Goal: Understand process/instructions: Learn how to perform a task or action

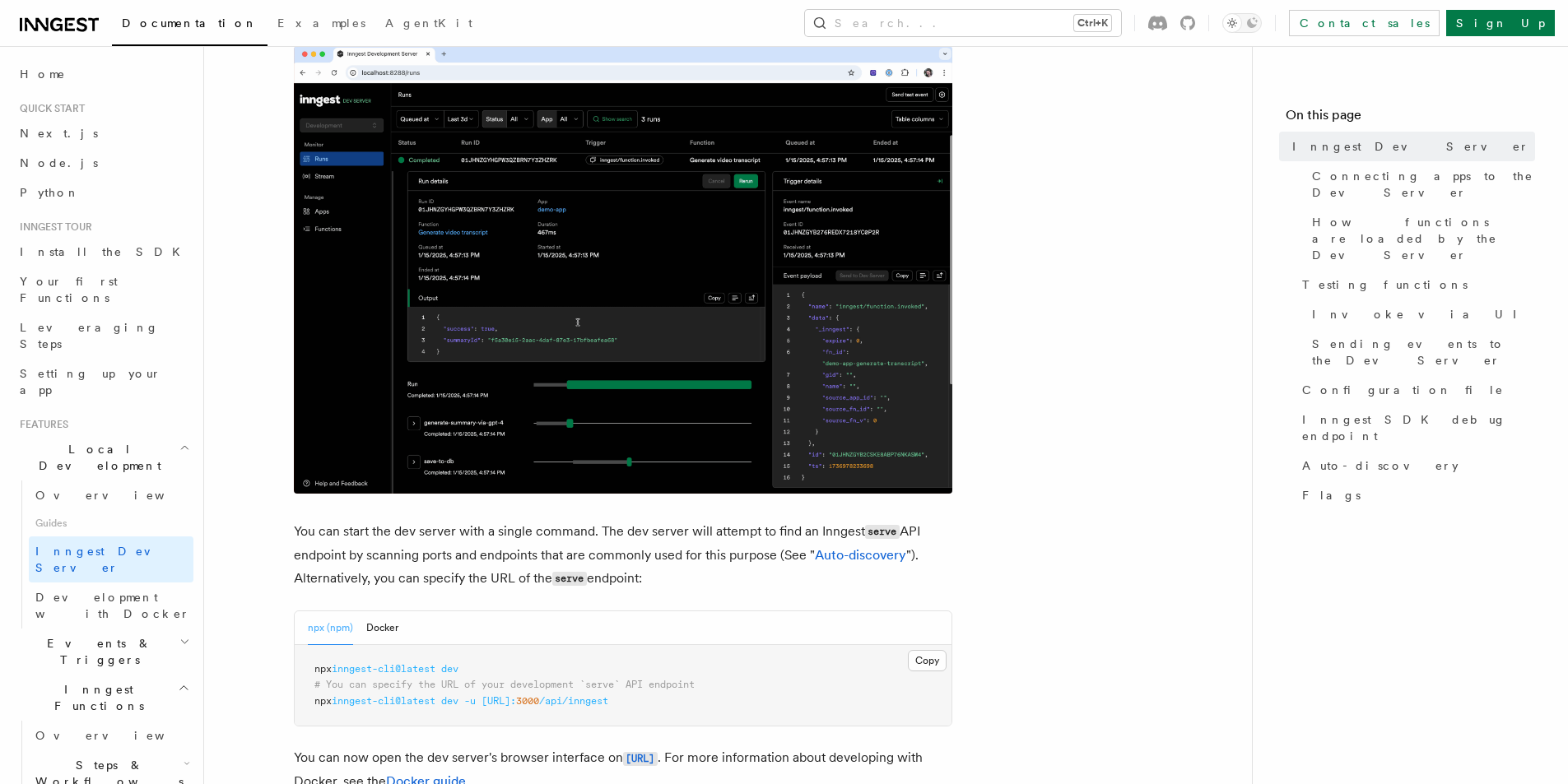
scroll to position [493, 0]
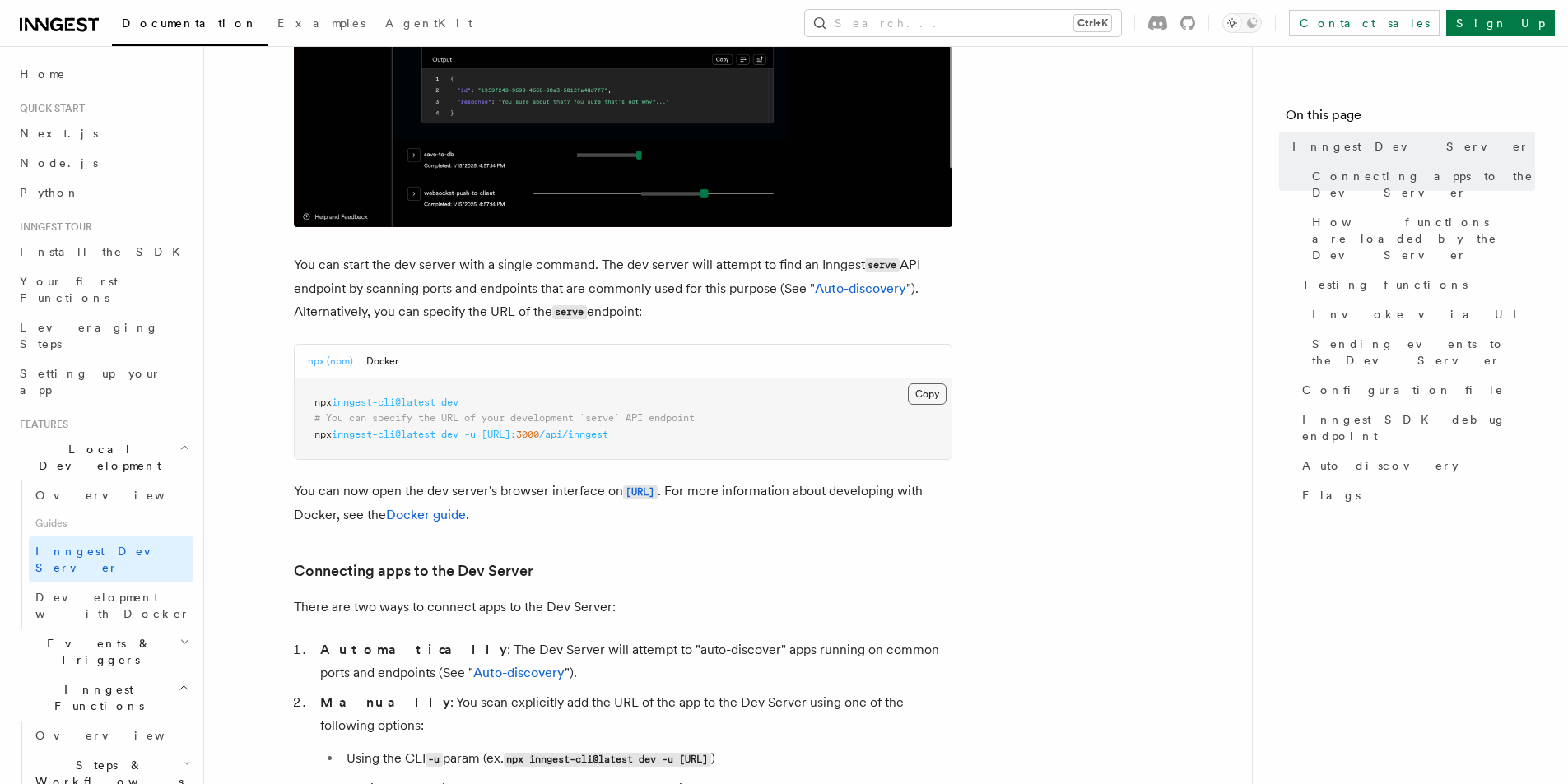
click at [926, 398] on button "Copy Copied" at bounding box center [927, 393] width 39 height 22
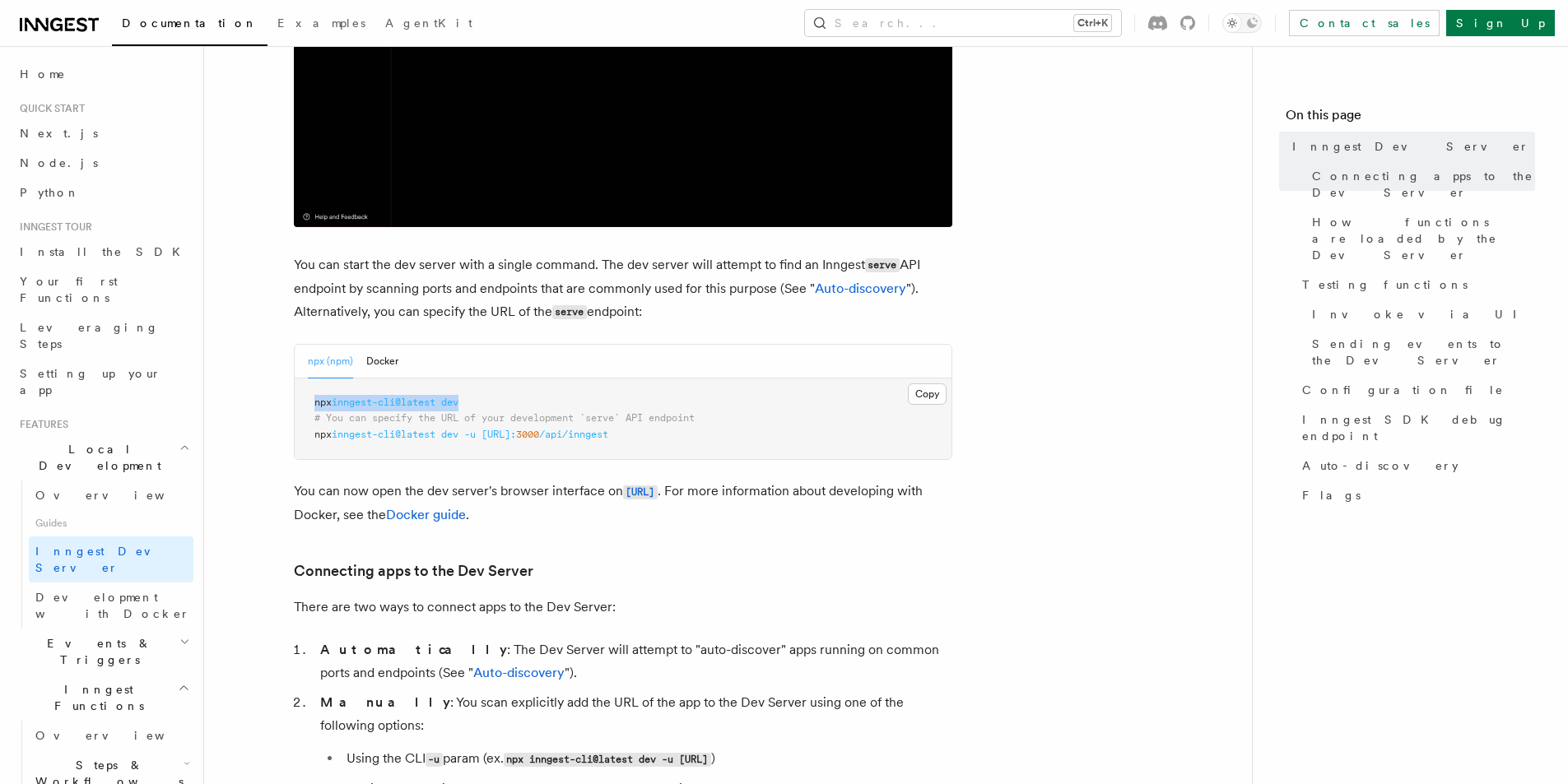
drag, startPoint x: 473, startPoint y: 400, endPoint x: 311, endPoint y: 403, distance: 162.0
click at [311, 403] on pre "npx inngest-cli@latest dev # You can specify the URL of your development `serve…" at bounding box center [623, 419] width 657 height 82
copy span "npx inngest-cli@latest dev"
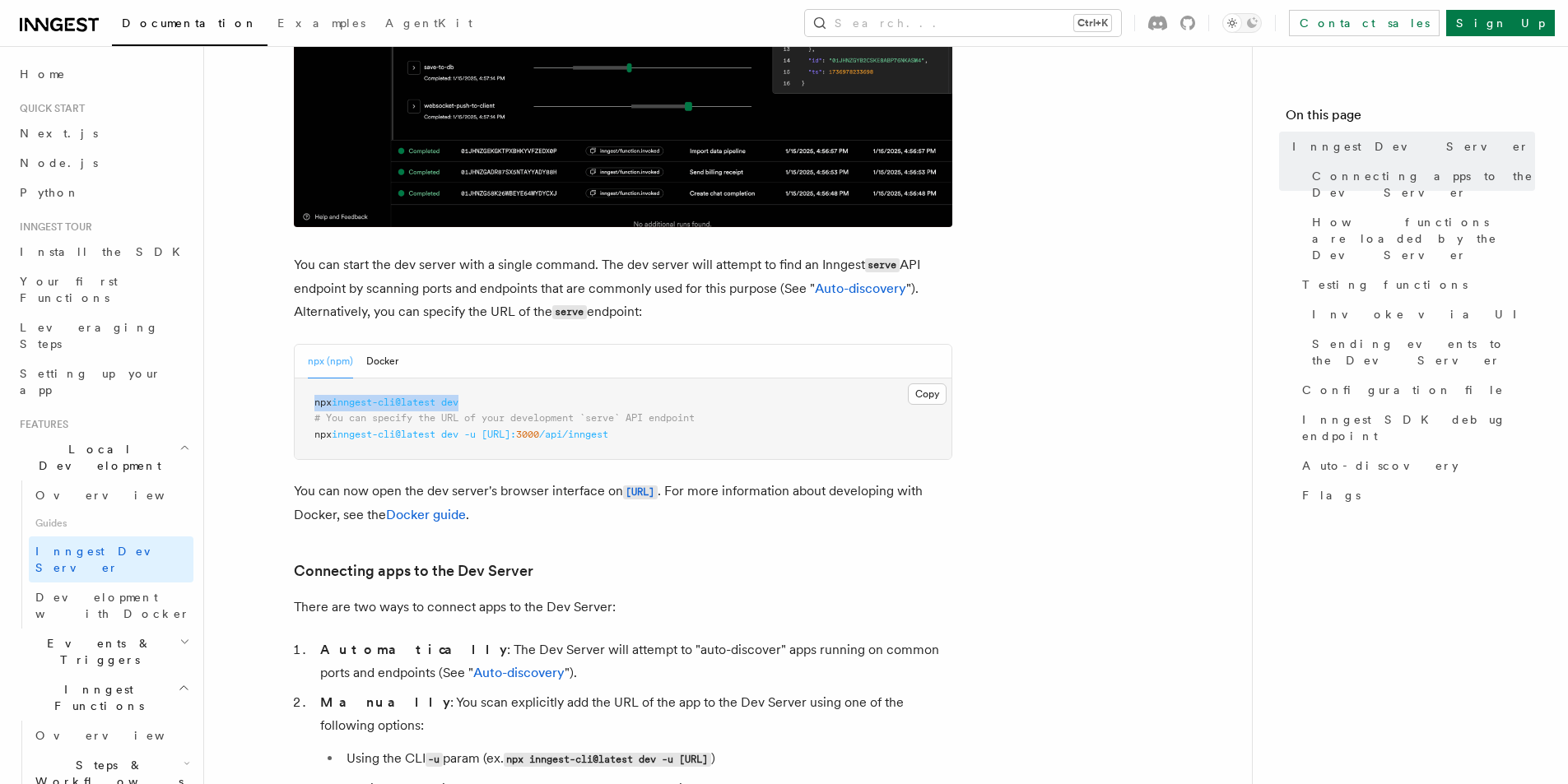
click at [457, 398] on span "dev" at bounding box center [450, 402] width 17 height 11
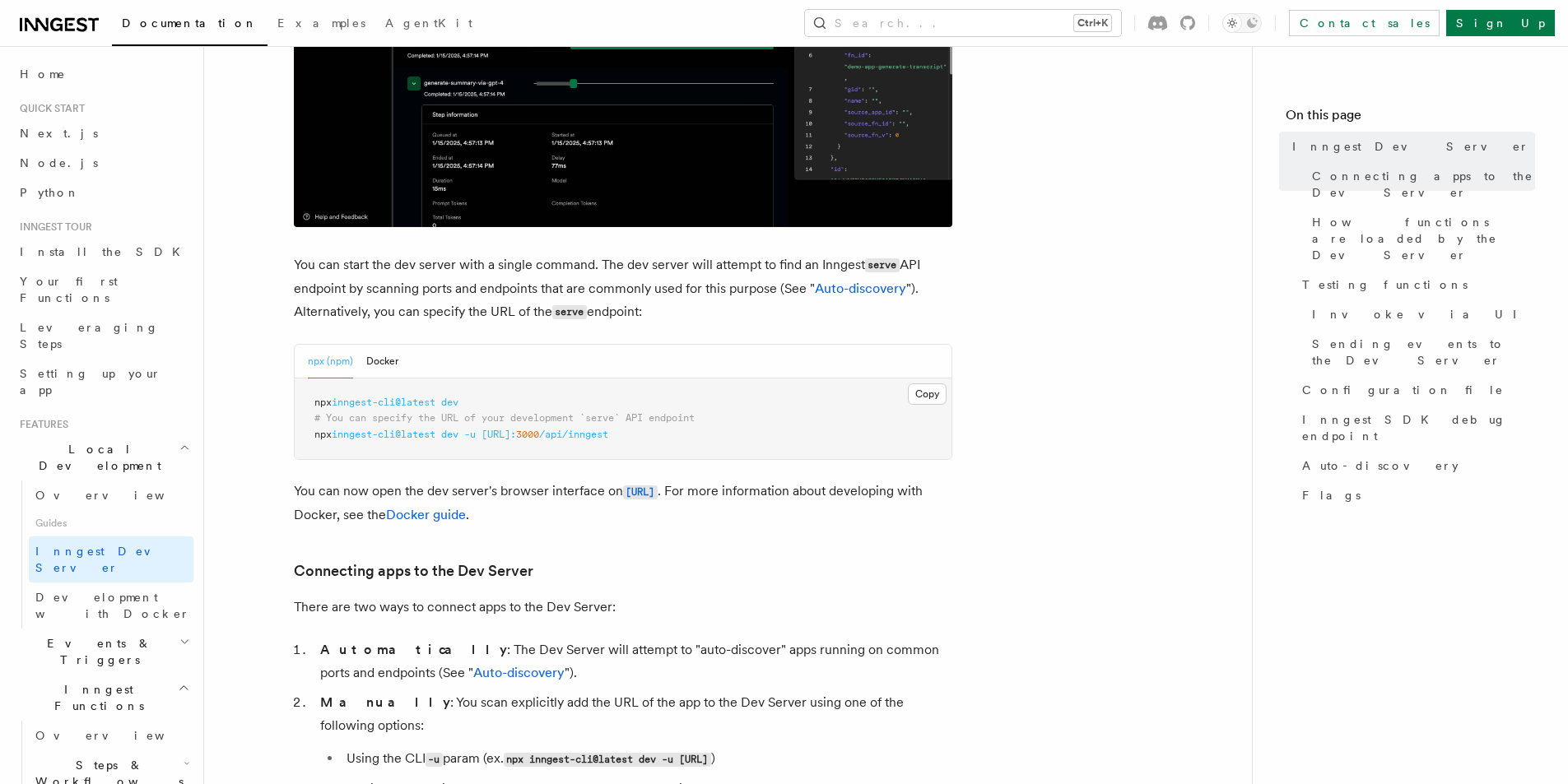
click at [472, 400] on pre "npx inngest-cli@latest dev # You can specify the URL of your development `serve…" at bounding box center [623, 419] width 657 height 82
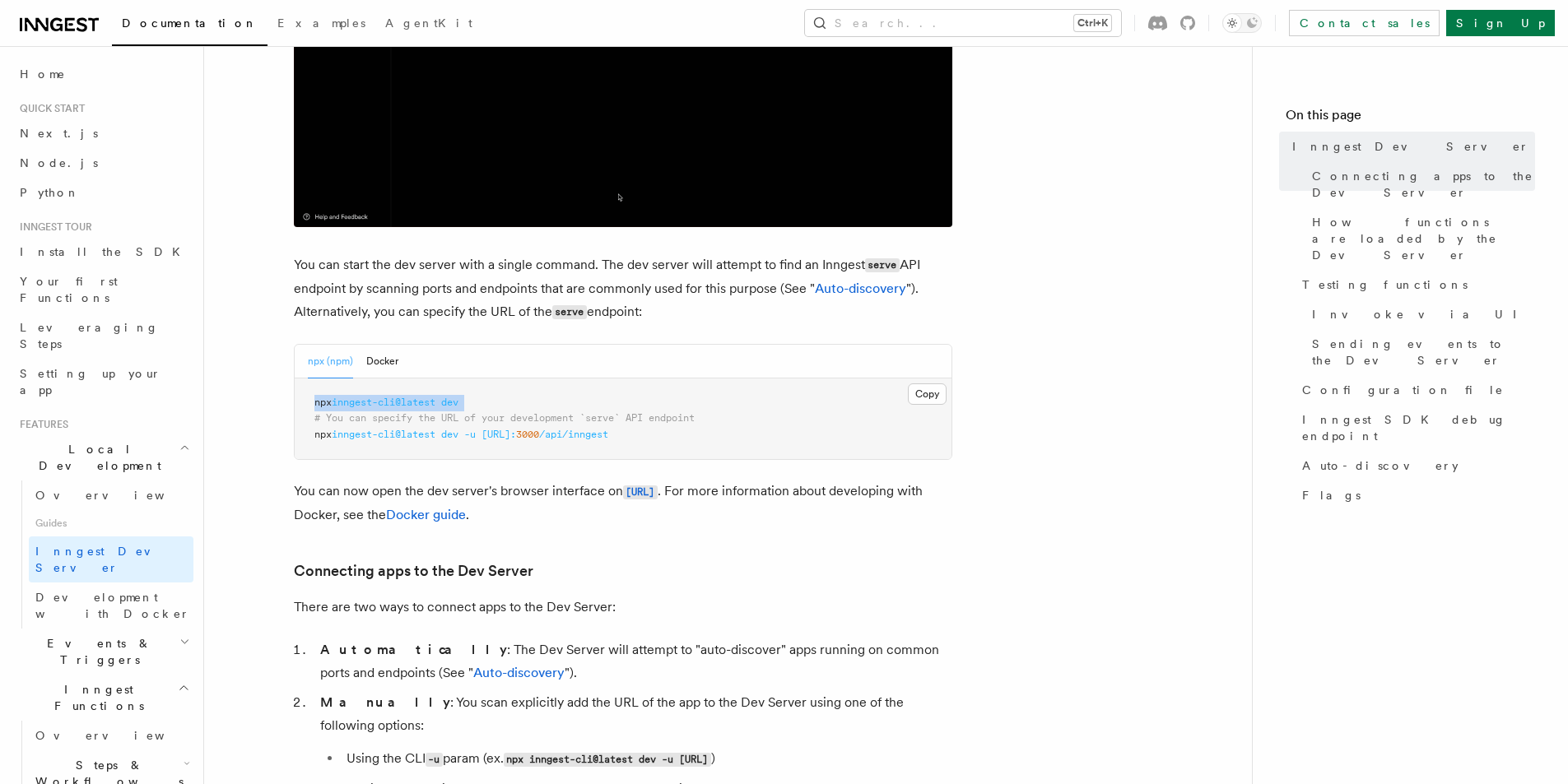
drag, startPoint x: 472, startPoint y: 400, endPoint x: 317, endPoint y: 404, distance: 155.1
click at [317, 404] on pre "npx inngest-cli@latest dev # You can specify the URL of your development `serve…" at bounding box center [623, 419] width 657 height 82
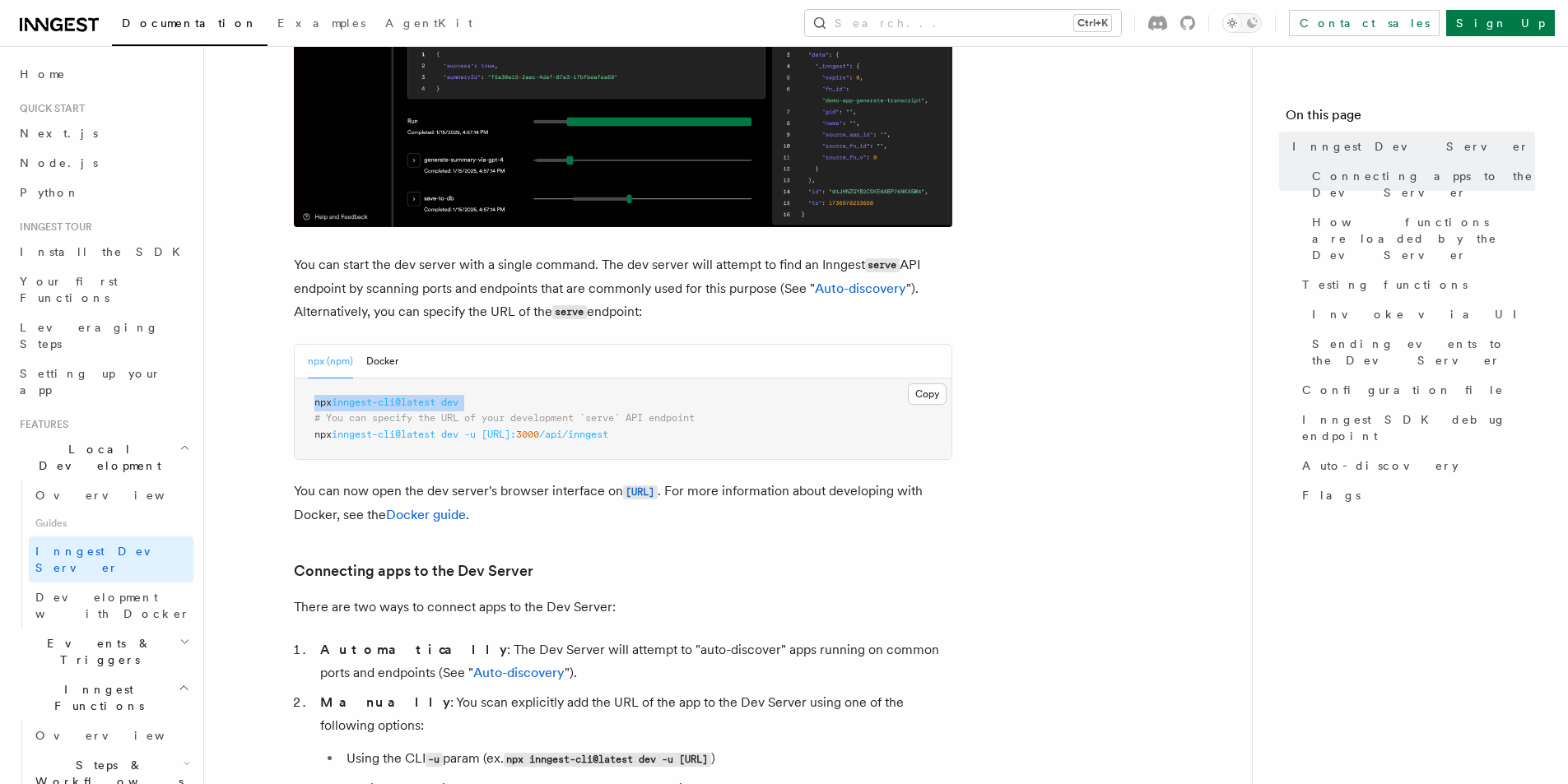
copy code "npx inngest-cli@latest dev"
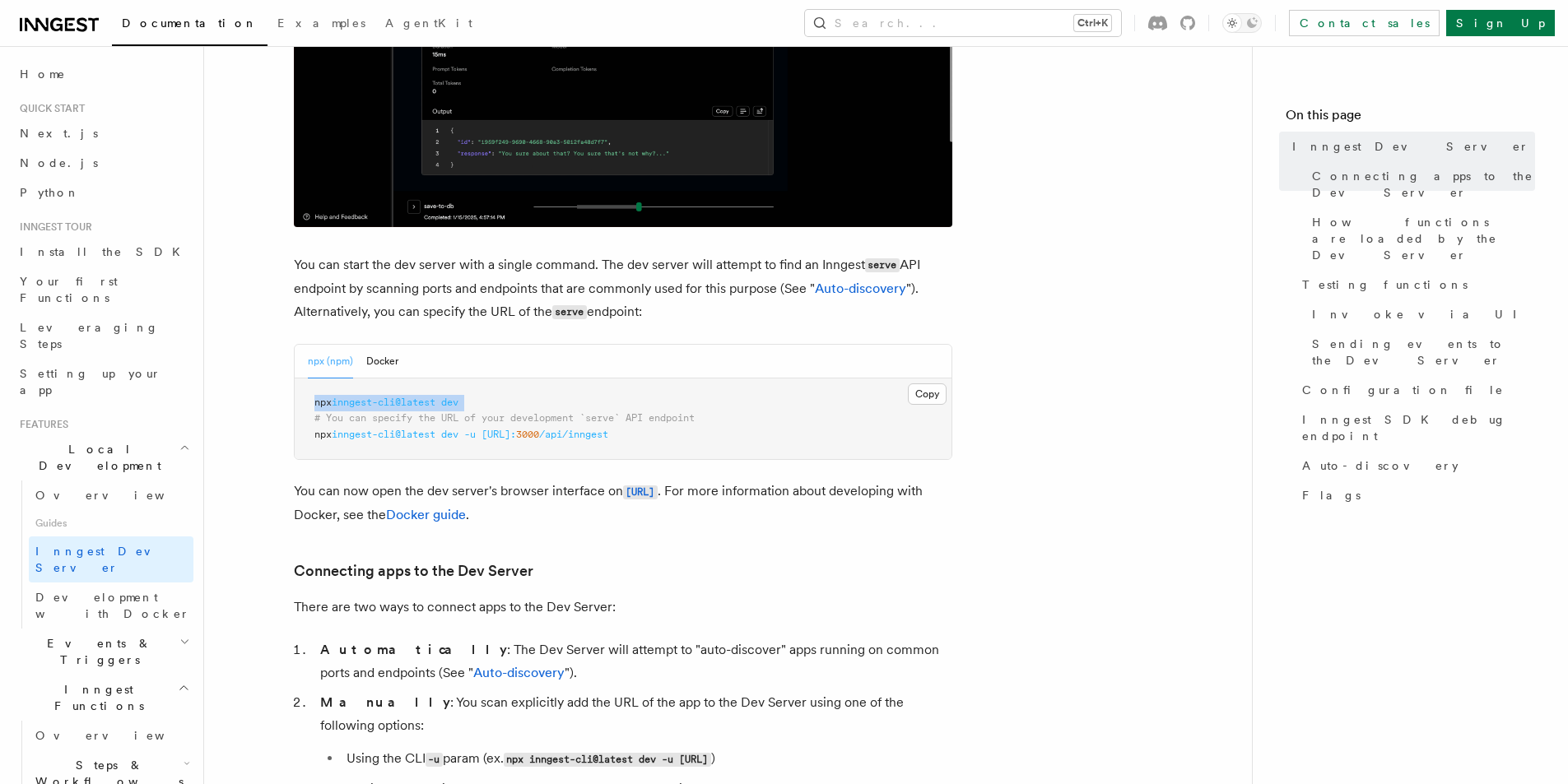
click at [725, 430] on pre "npx inngest-cli@latest dev # You can specify the URL of your development `serve…" at bounding box center [623, 419] width 657 height 82
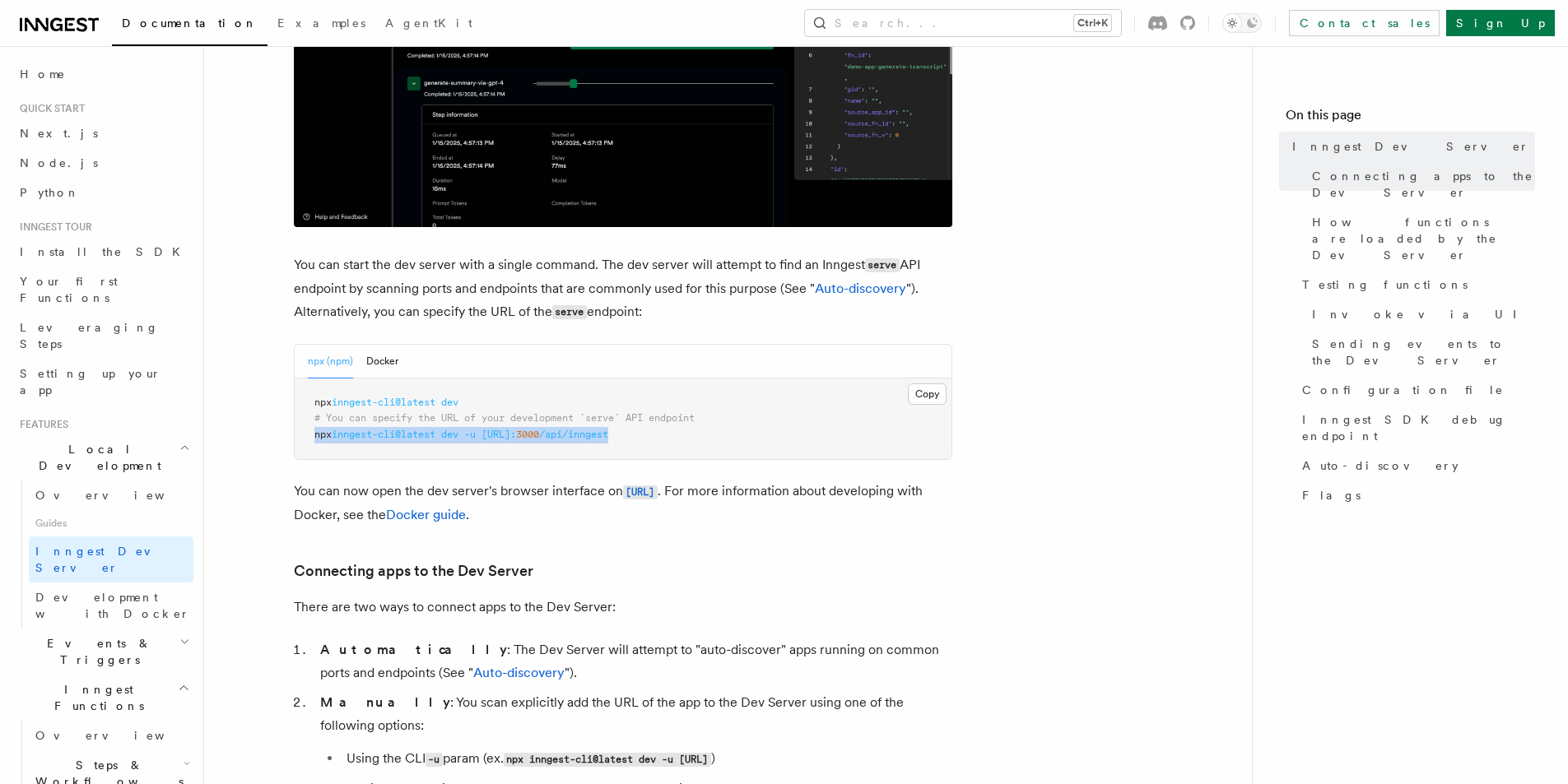
drag, startPoint x: 692, startPoint y: 433, endPoint x: 305, endPoint y: 441, distance: 387.1
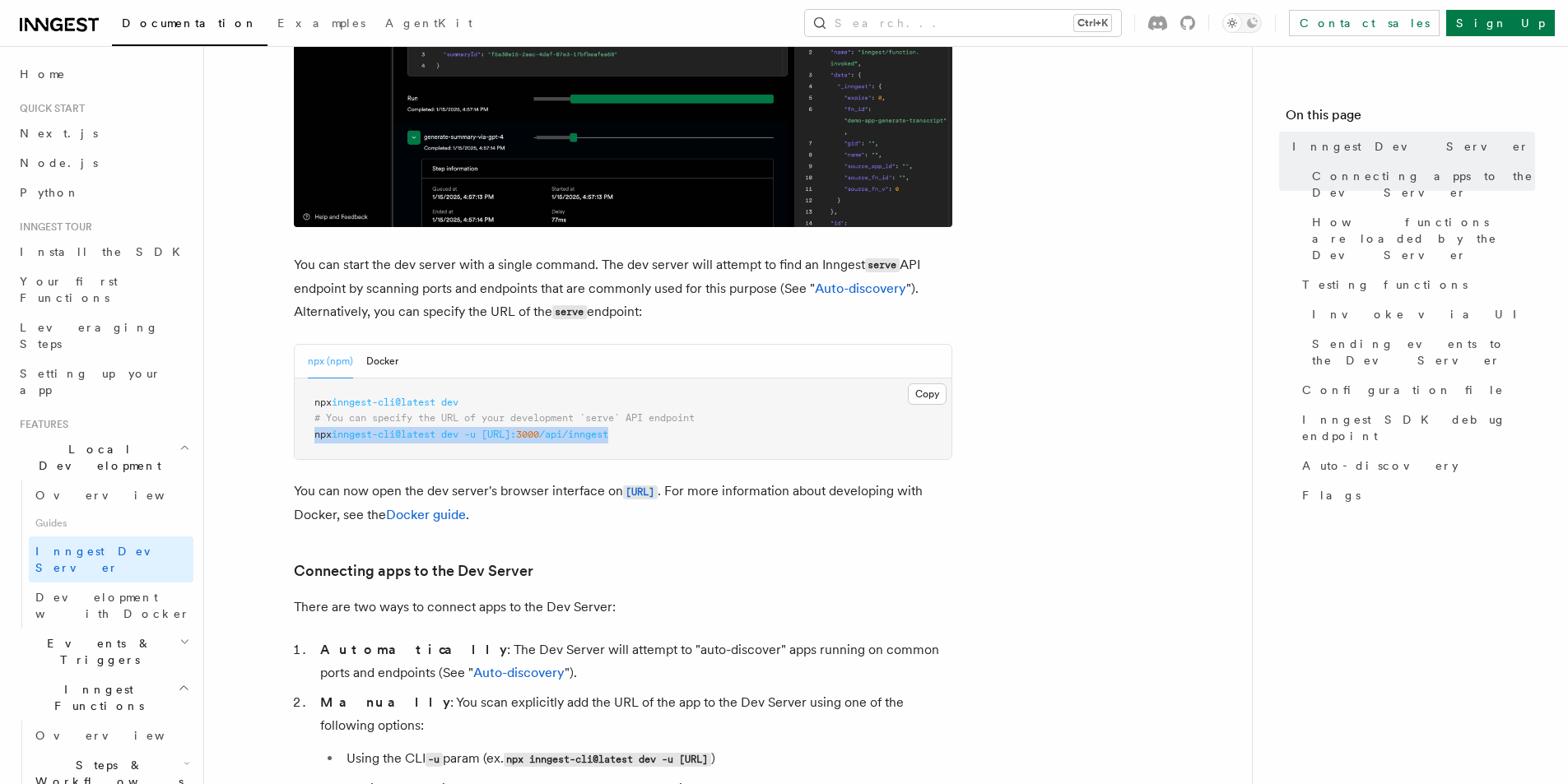
click at [305, 441] on pre "npx inngest-cli@latest dev # You can specify the URL of your development `serve…" at bounding box center [623, 419] width 657 height 82
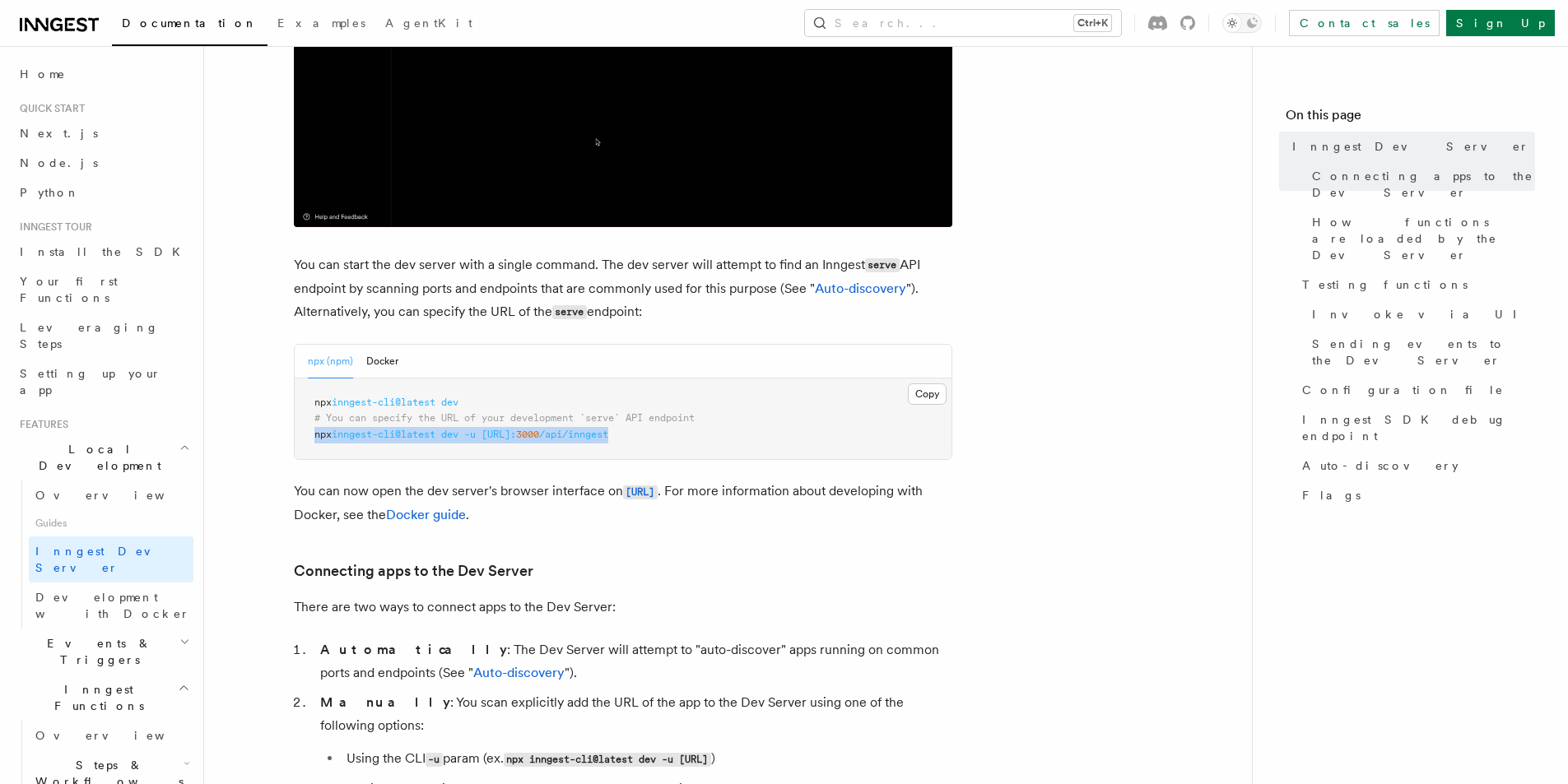
copy span "npx inngest-cli@latest dev -u [URL]: 3000 /api/inngest"
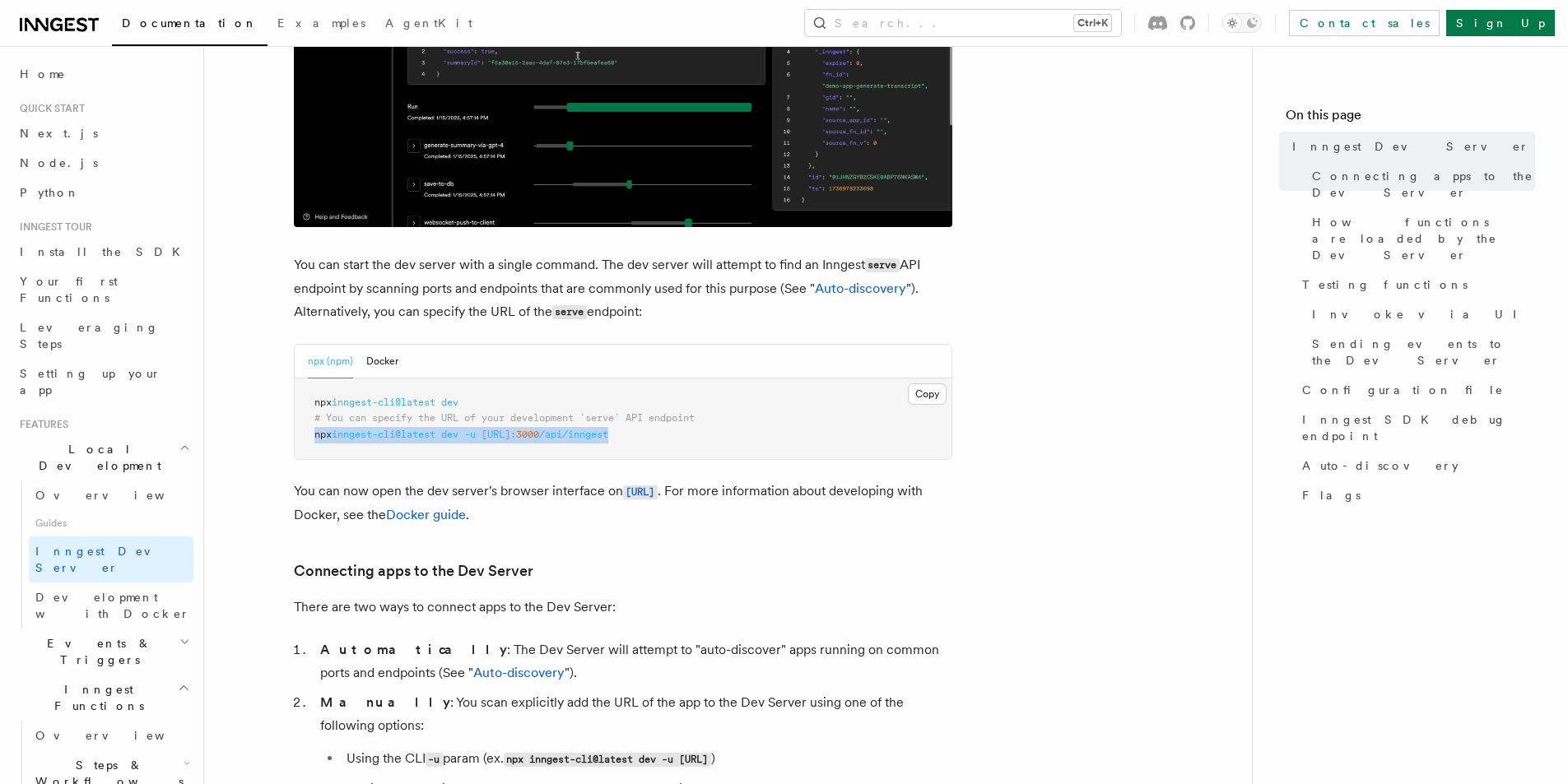
click at [506, 447] on pre "npx inngest-cli@latest dev # You can specify the URL of your development `serve…" at bounding box center [623, 419] width 657 height 82
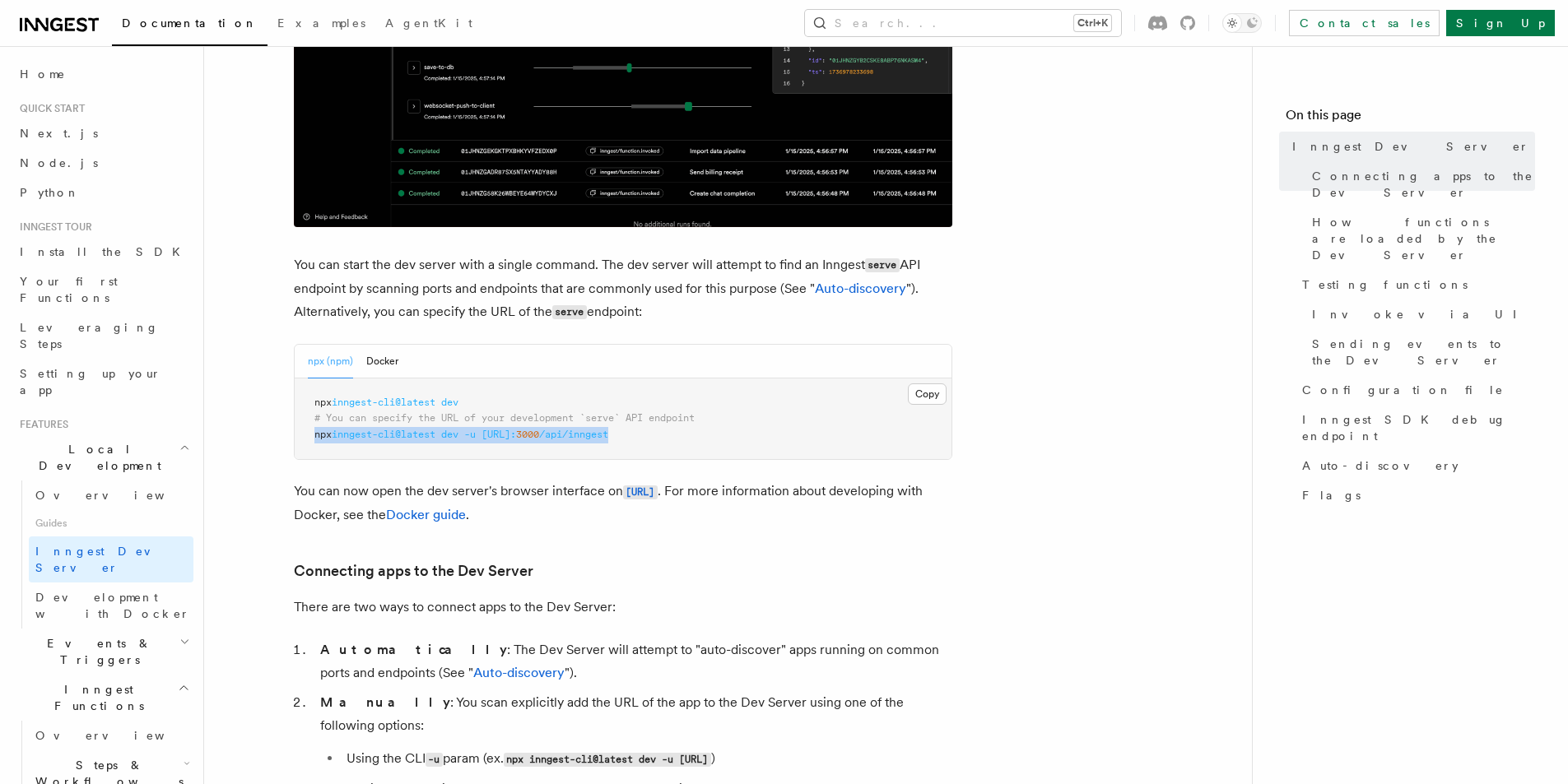
drag, startPoint x: 701, startPoint y: 431, endPoint x: 327, endPoint y: 430, distance: 374.0
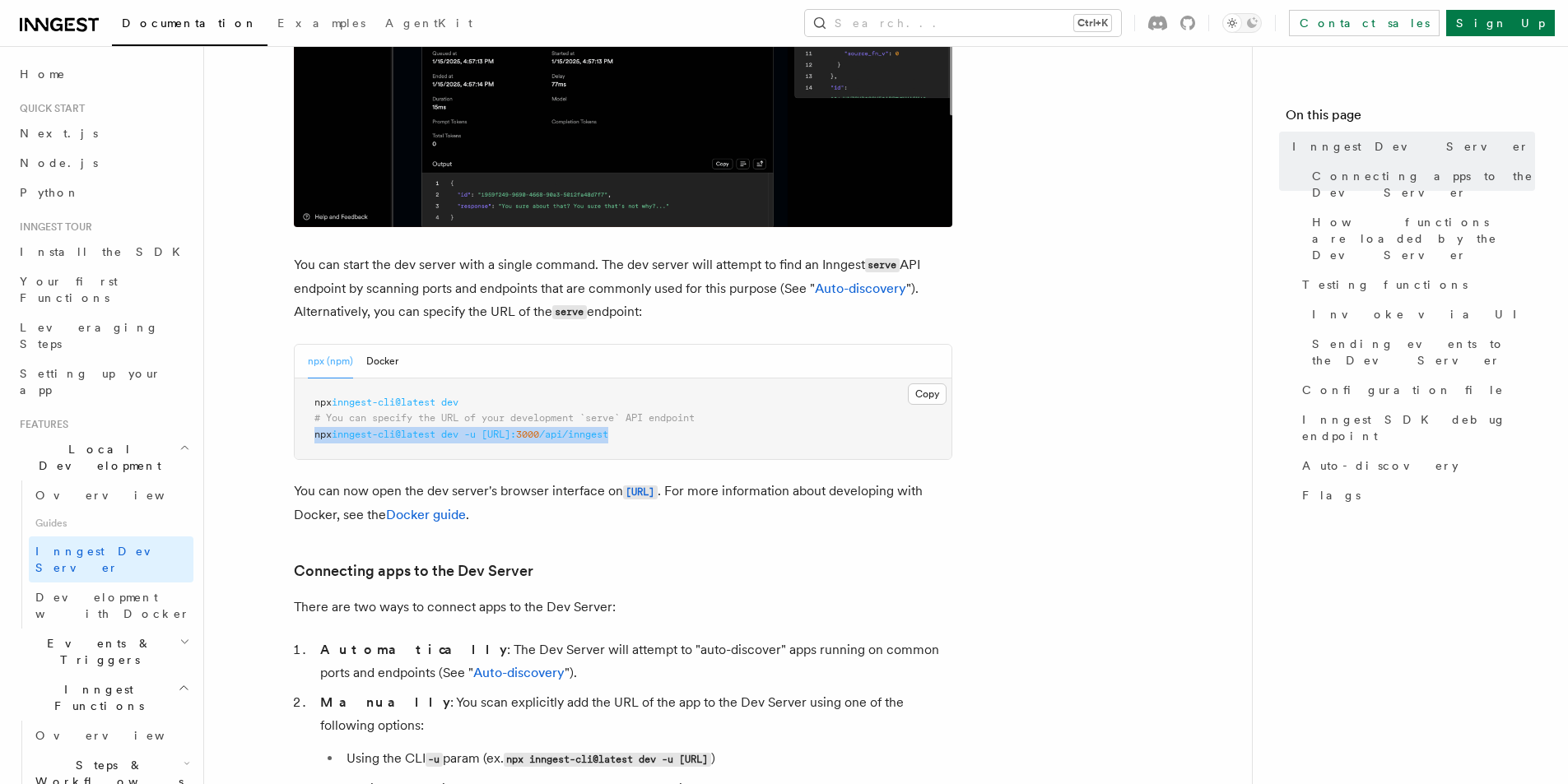
click at [314, 433] on pre "npx inngest-cli@latest dev # You can specify the URL of your development `serve…" at bounding box center [623, 419] width 657 height 82
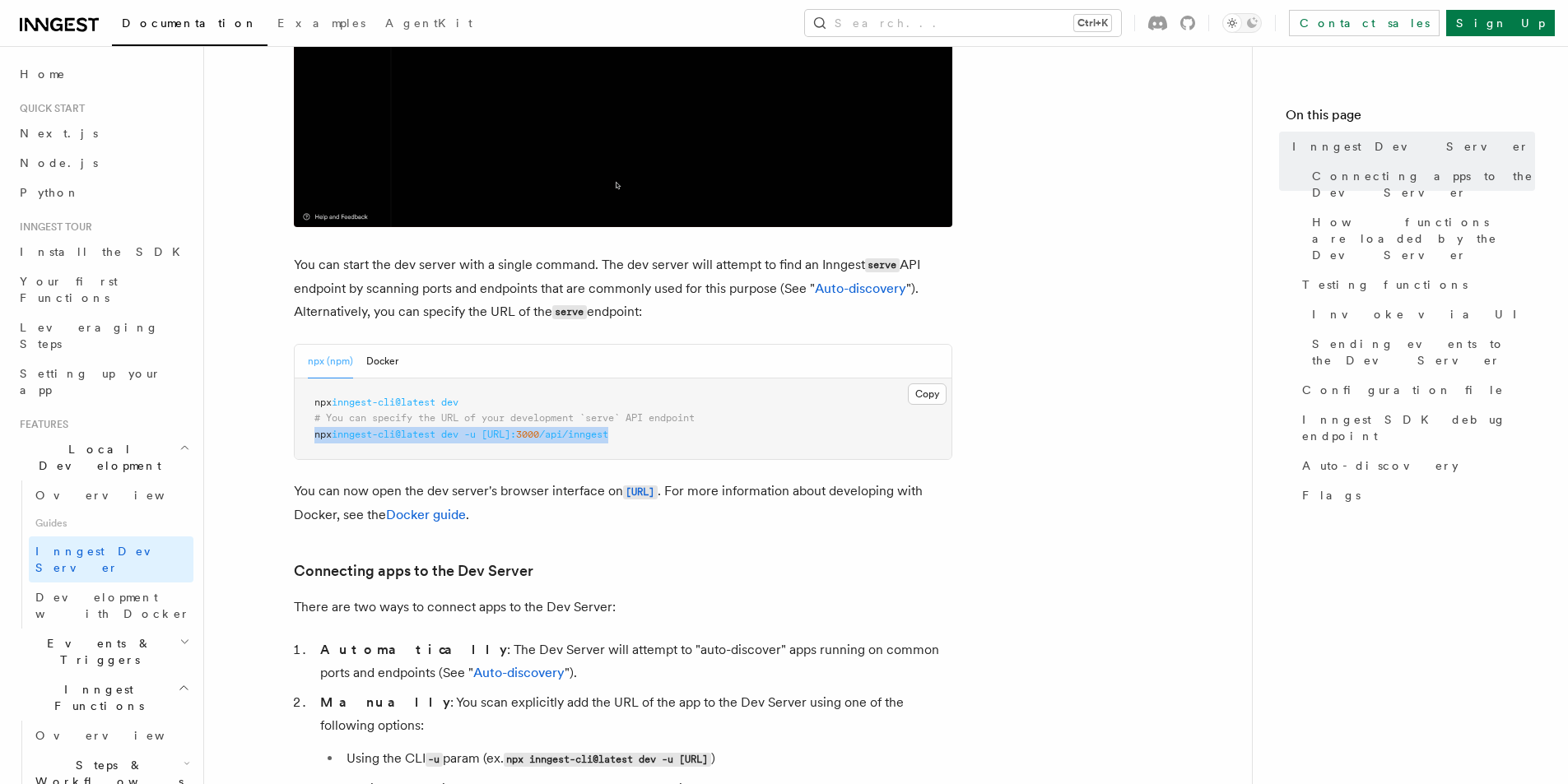
copy span "npx inngest-cli@latest dev -u [URL]: 3000 /api/inngest"
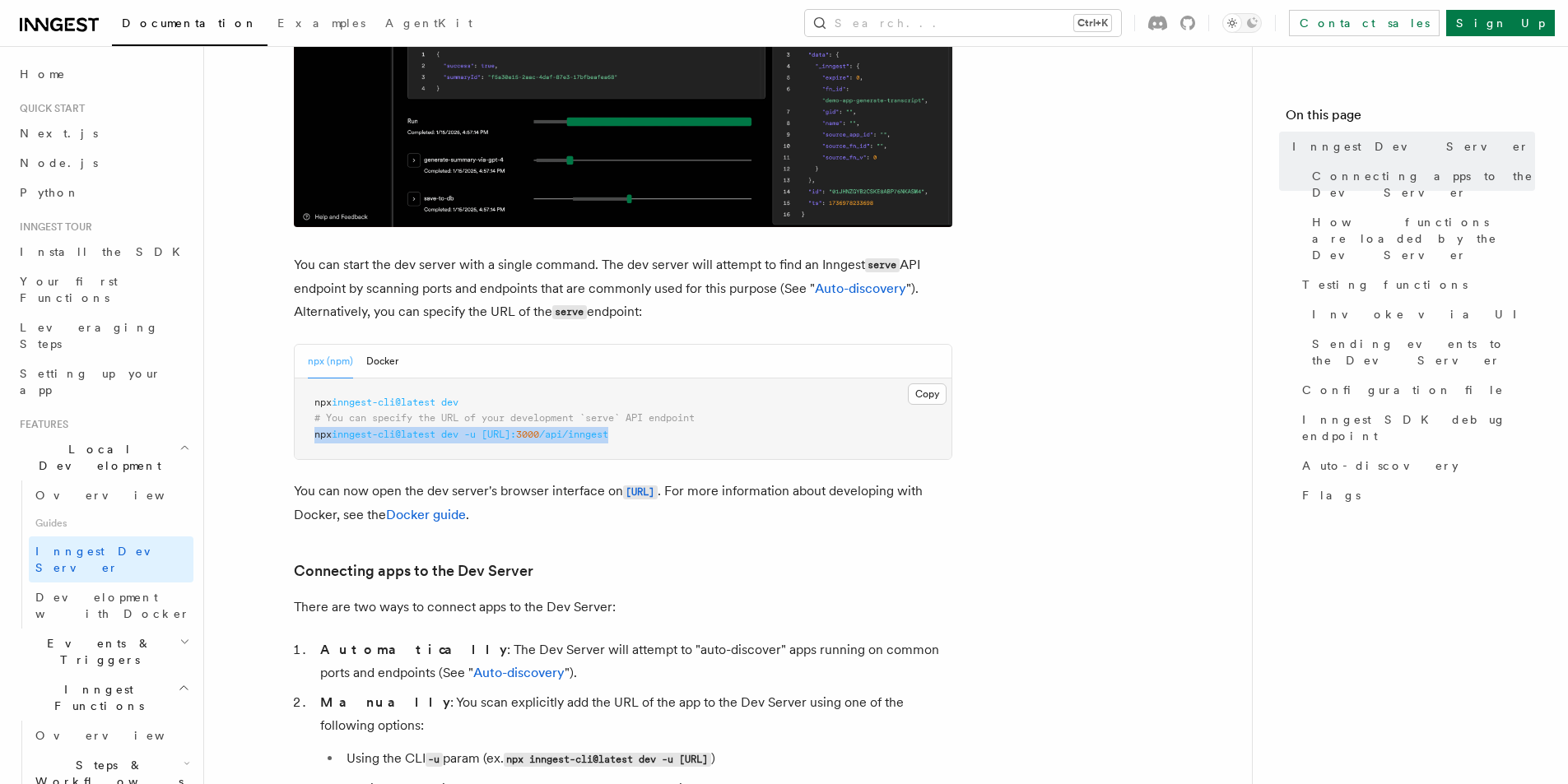
copy span "npx inngest-cli@latest dev -u [URL]: 3000 /api/inngest"
